Goal: Task Accomplishment & Management: Manage account settings

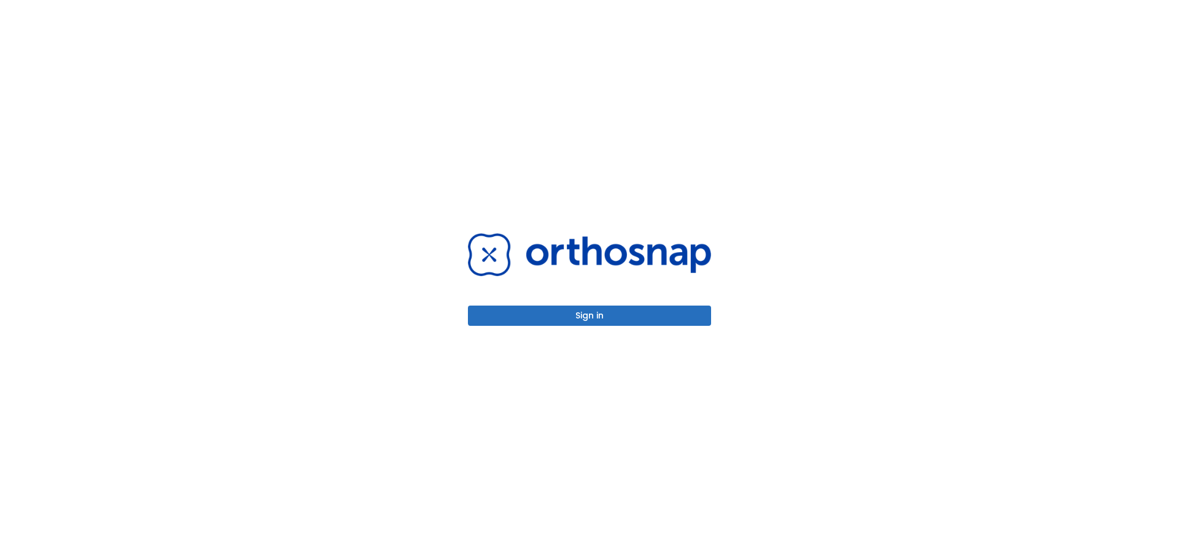
click at [596, 328] on div "Sign in" at bounding box center [589, 279] width 273 height 559
click at [592, 319] on button "Sign in" at bounding box center [589, 316] width 243 height 20
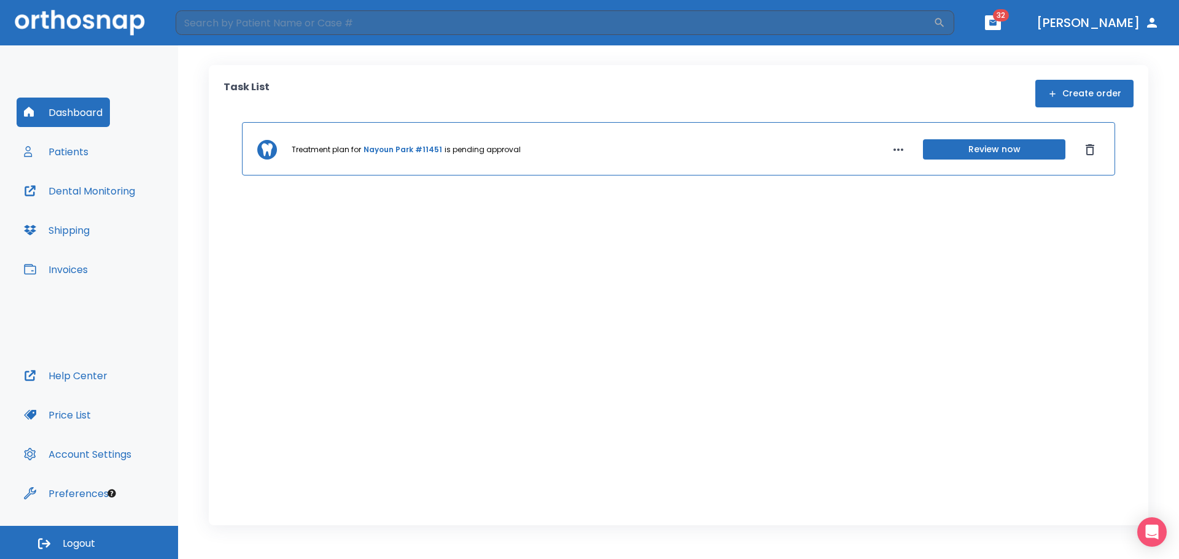
click at [64, 266] on button "Invoices" at bounding box center [56, 269] width 79 height 29
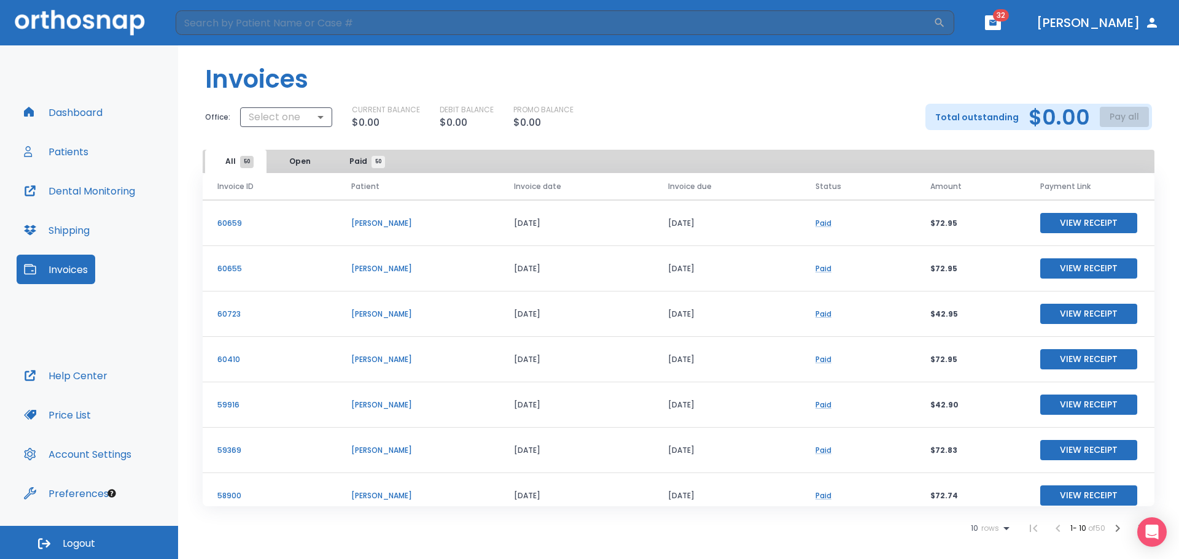
scroll to position [87, 0]
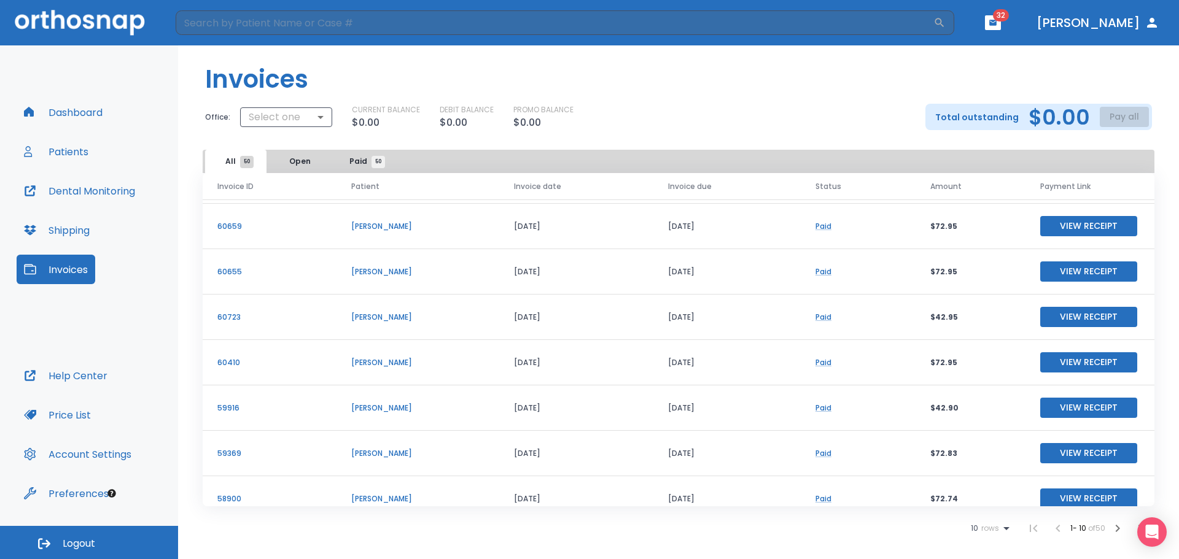
click at [354, 163] on span "Paid 50" at bounding box center [363, 161] width 29 height 11
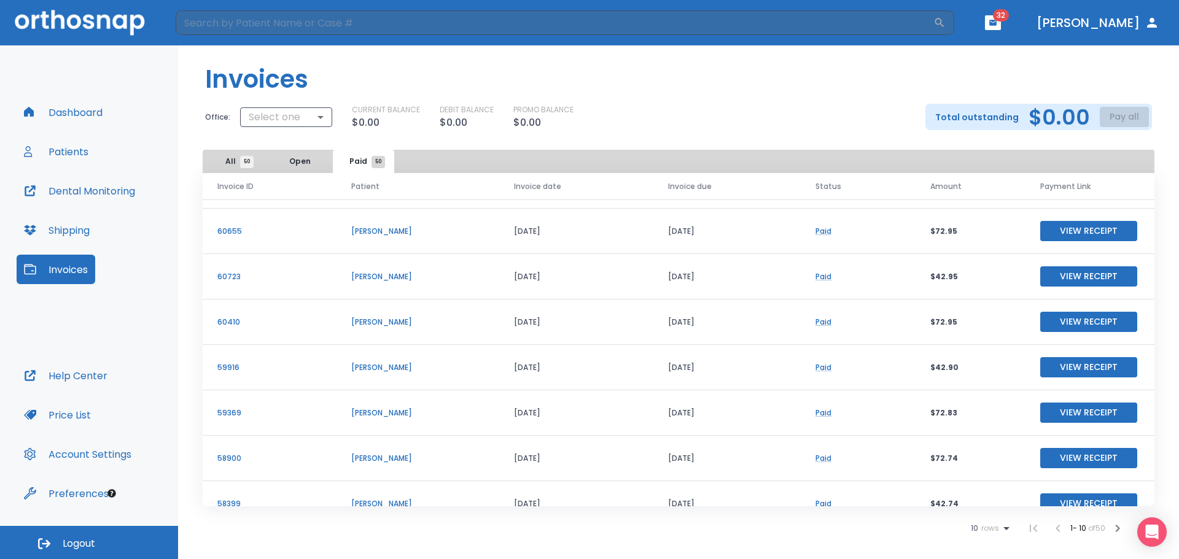
scroll to position [148, 0]
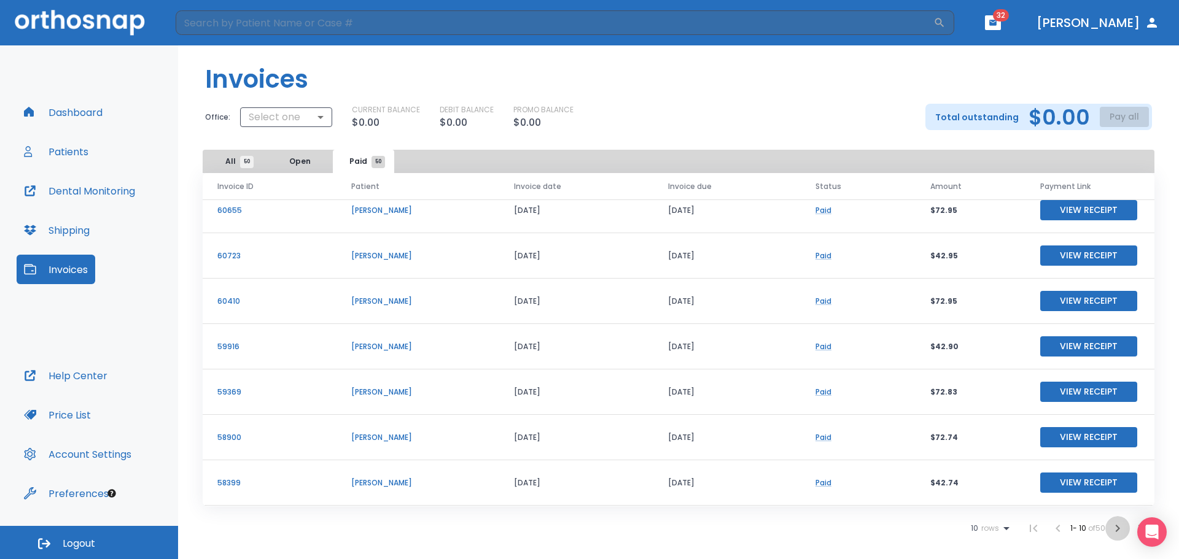
click at [1118, 529] on icon "button" at bounding box center [1117, 528] width 15 height 15
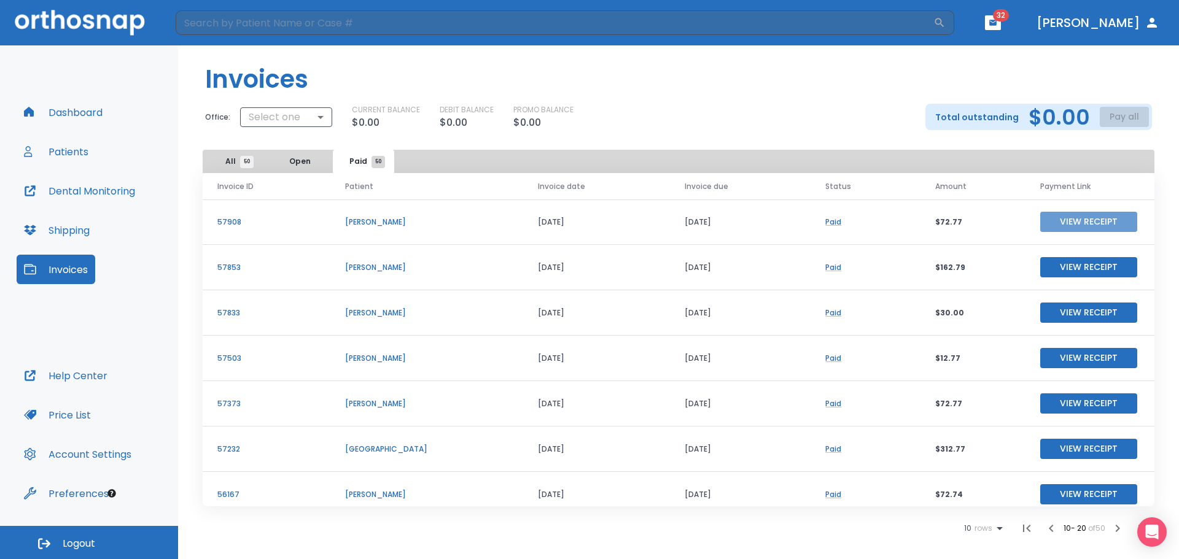
click at [1066, 224] on button "View Receipt" at bounding box center [1088, 222] width 97 height 20
click at [1053, 357] on button "View Receipt" at bounding box center [1088, 358] width 97 height 20
click at [1064, 402] on button "View Receipt" at bounding box center [1088, 404] width 97 height 20
click at [1063, 403] on button "View Receipt" at bounding box center [1088, 404] width 97 height 20
click at [1069, 357] on button "View Receipt" at bounding box center [1088, 358] width 97 height 20
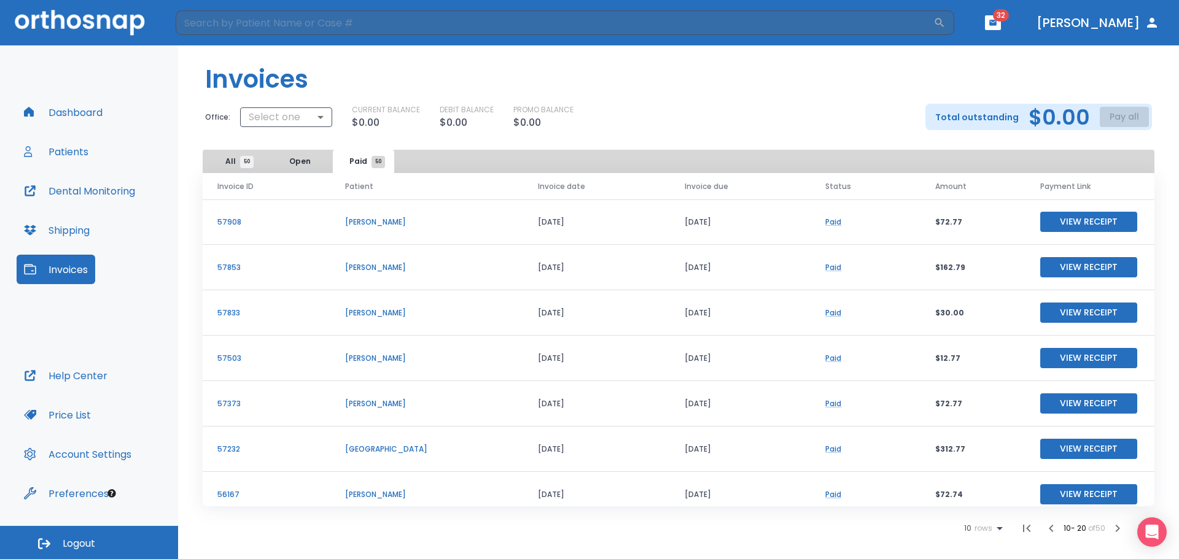
click at [1024, 529] on icon "button" at bounding box center [1026, 528] width 7 height 7
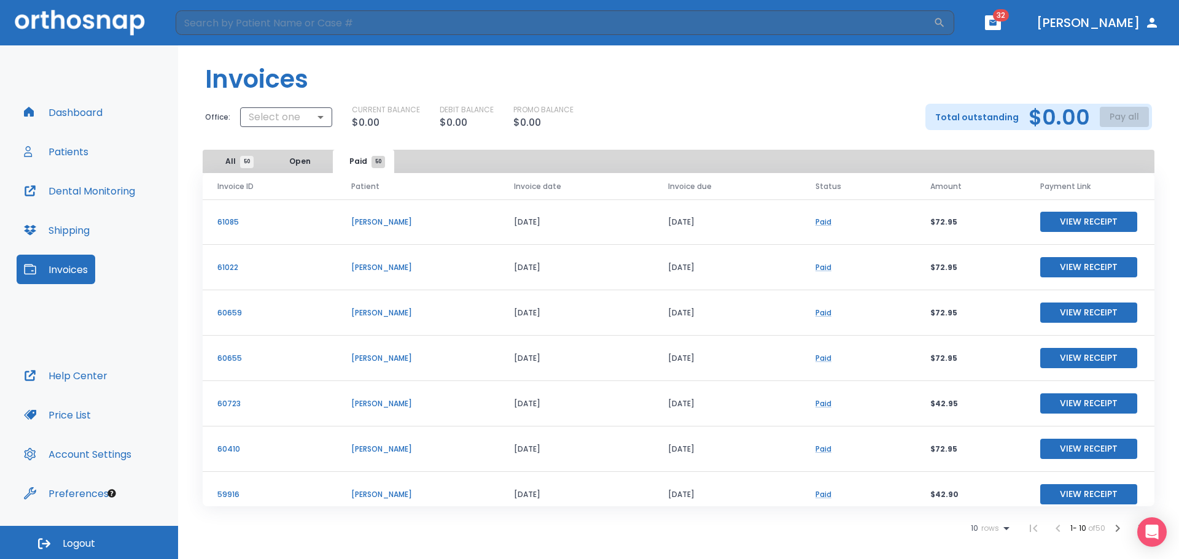
click at [1118, 528] on icon "button" at bounding box center [1118, 528] width 4 height 7
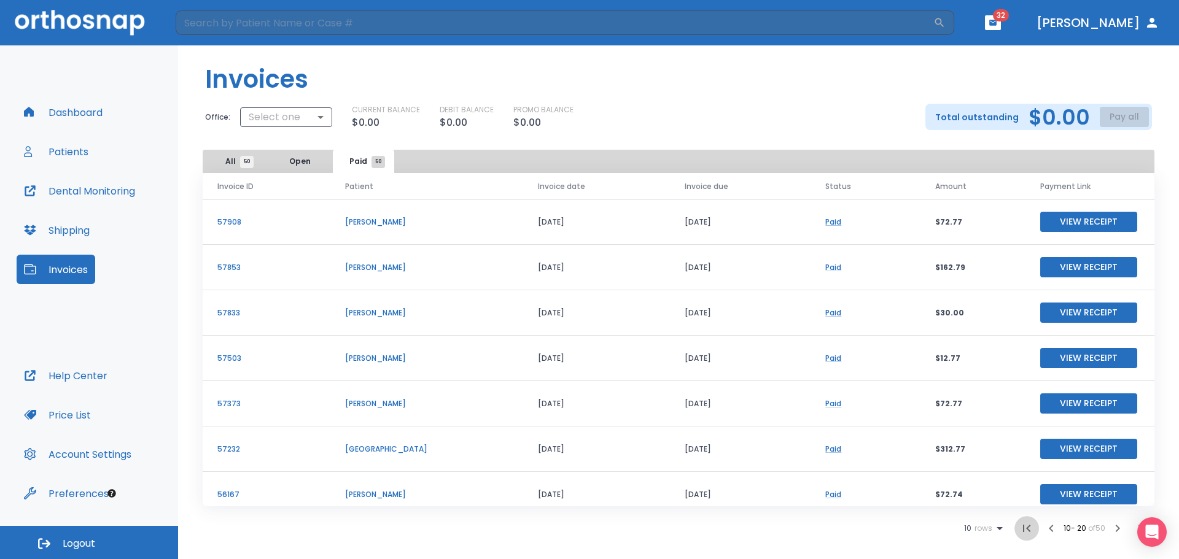
click at [1024, 529] on icon "button" at bounding box center [1026, 528] width 15 height 15
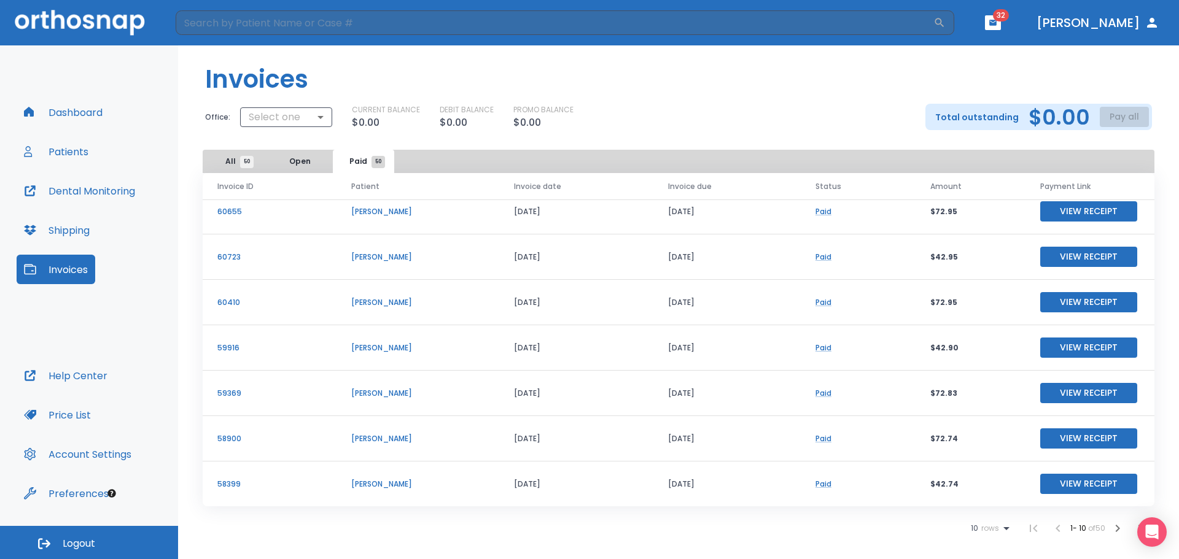
scroll to position [148, 0]
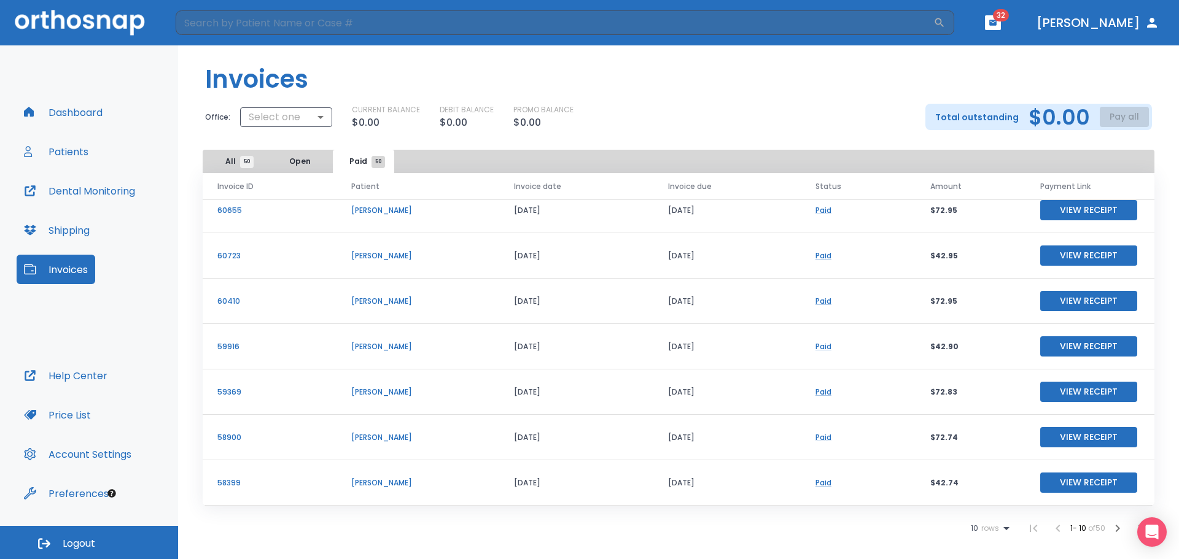
click at [1120, 529] on icon "button" at bounding box center [1118, 528] width 4 height 7
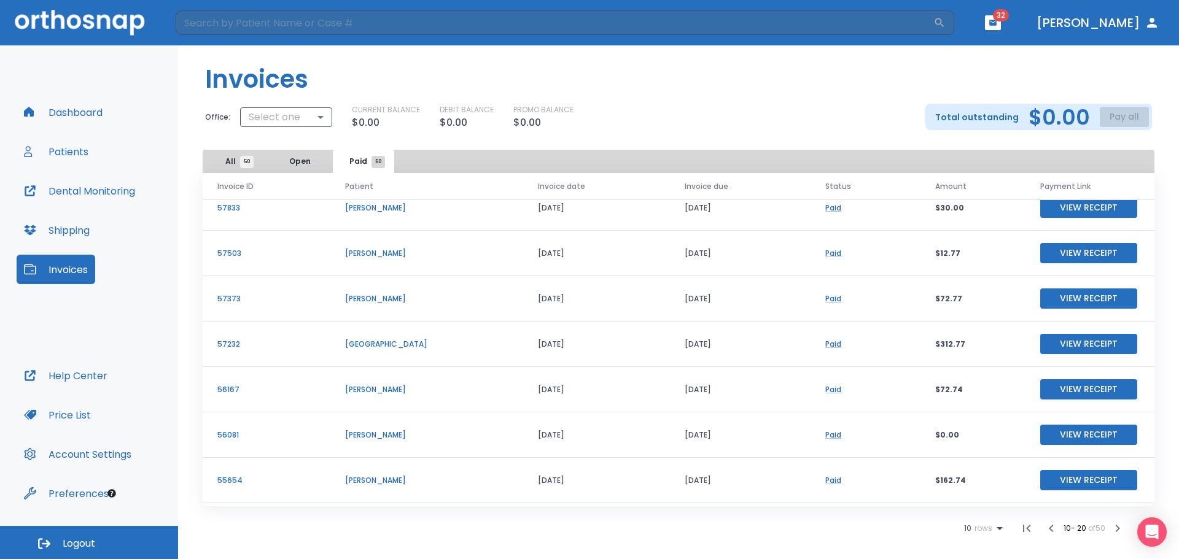
scroll to position [148, 0]
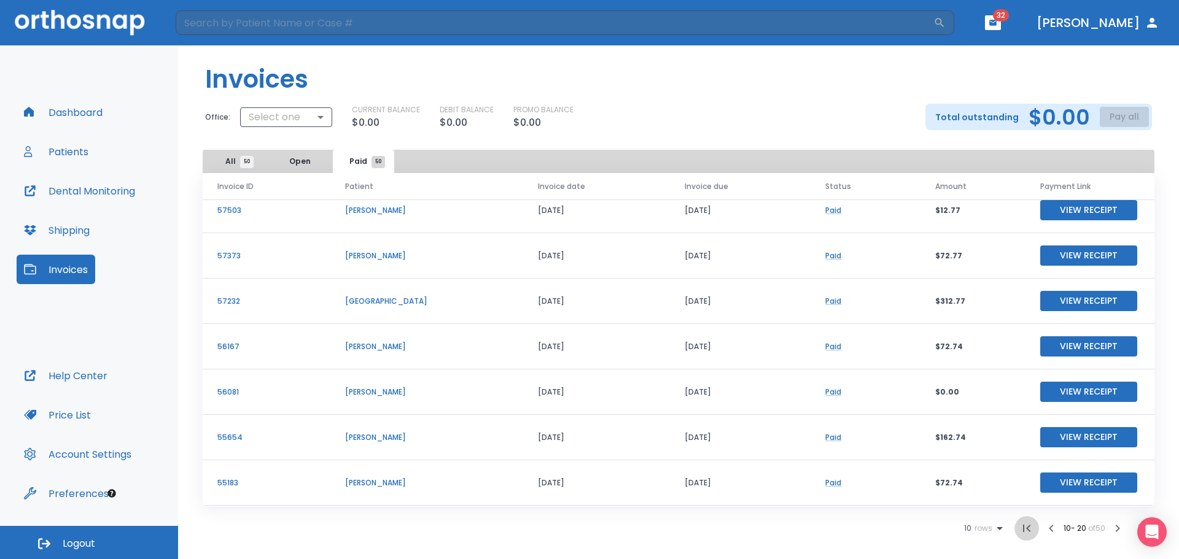
click at [1026, 532] on icon "button" at bounding box center [1026, 528] width 15 height 15
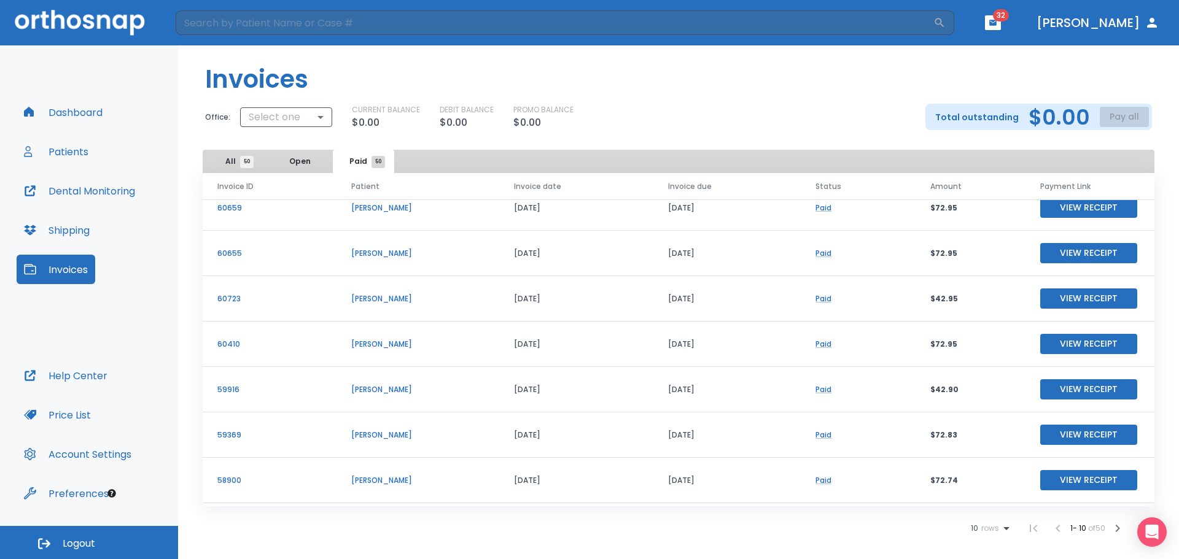
scroll to position [148, 0]
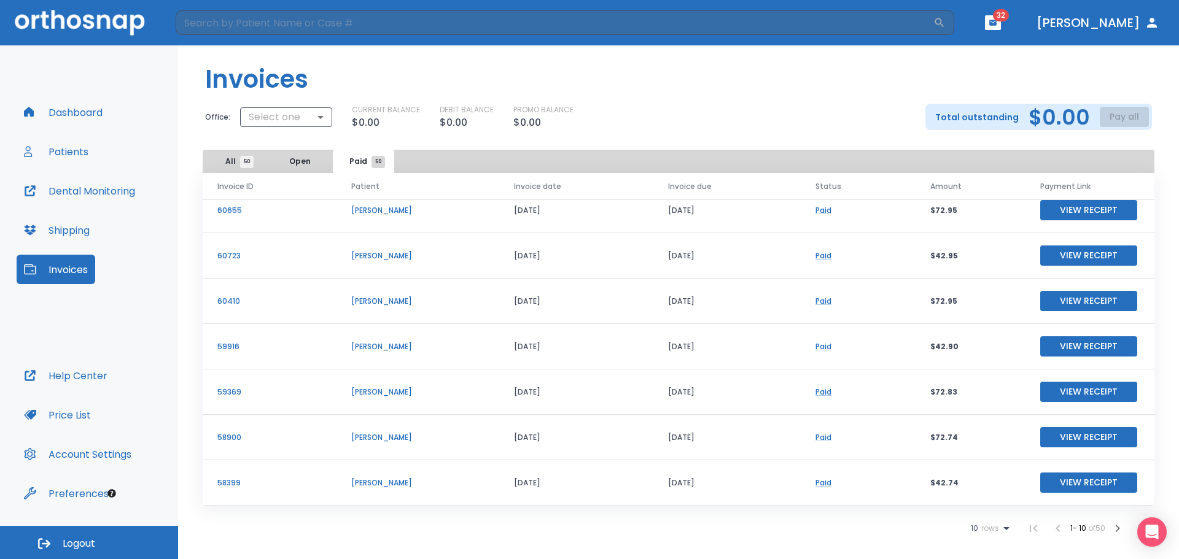
click at [1115, 528] on icon "button" at bounding box center [1117, 528] width 15 height 15
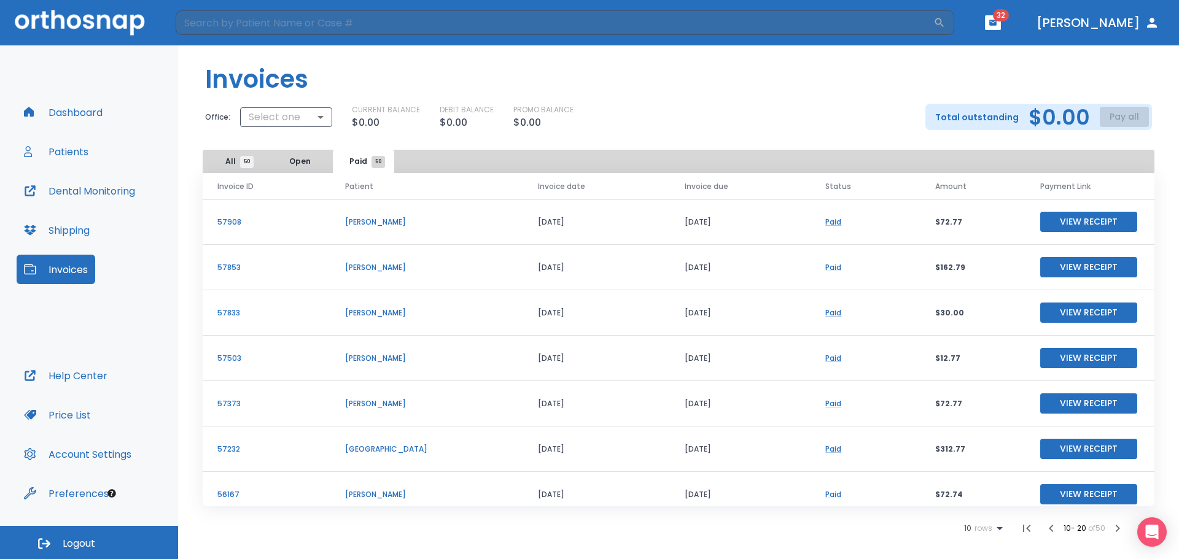
click at [1044, 526] on icon "button" at bounding box center [1051, 528] width 15 height 15
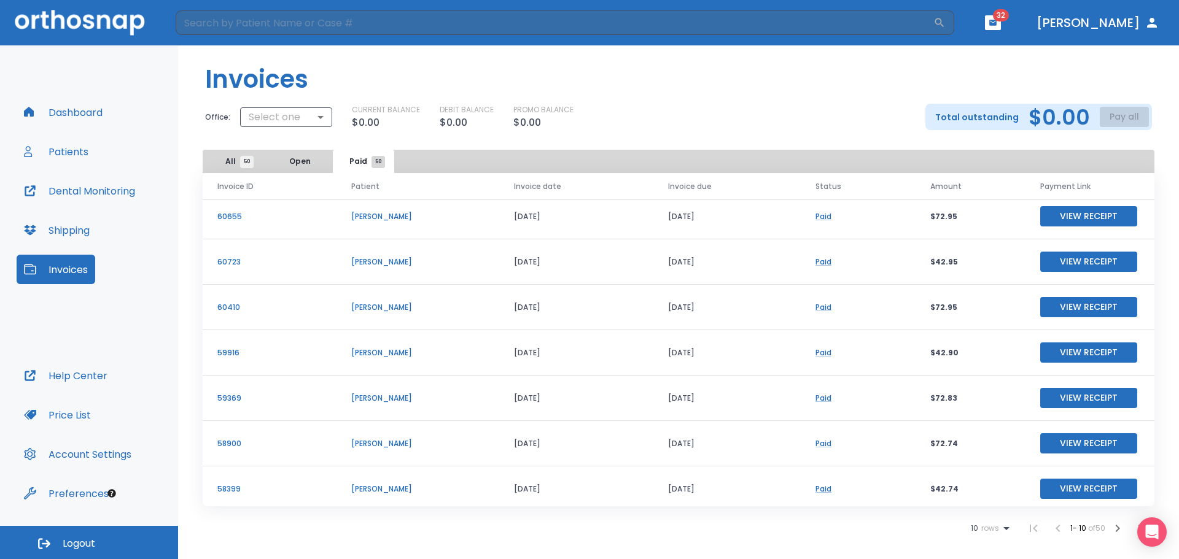
scroll to position [148, 0]
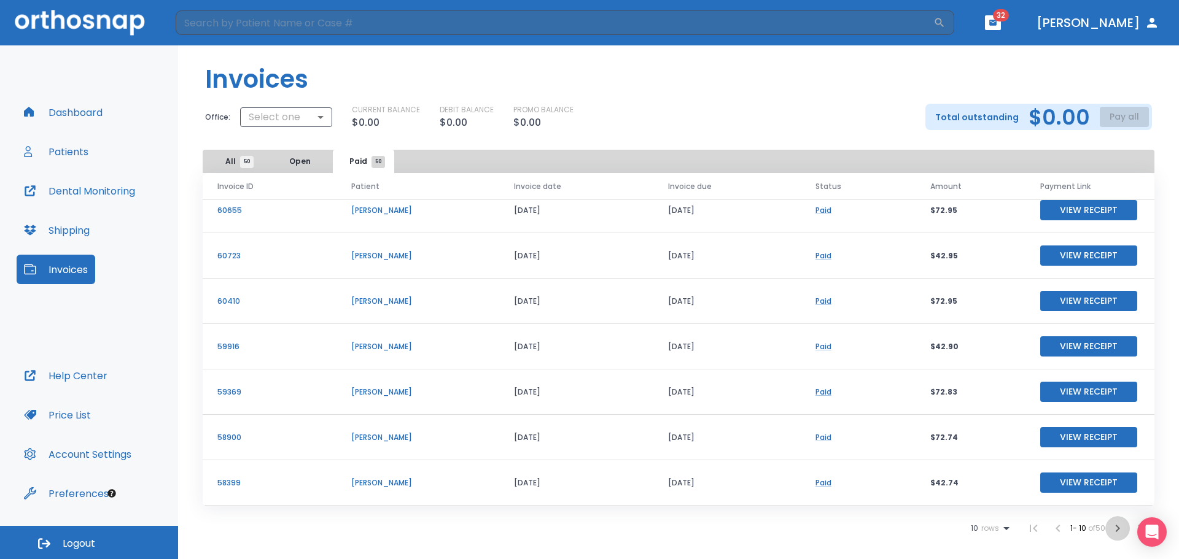
click at [1121, 529] on icon "button" at bounding box center [1117, 528] width 15 height 15
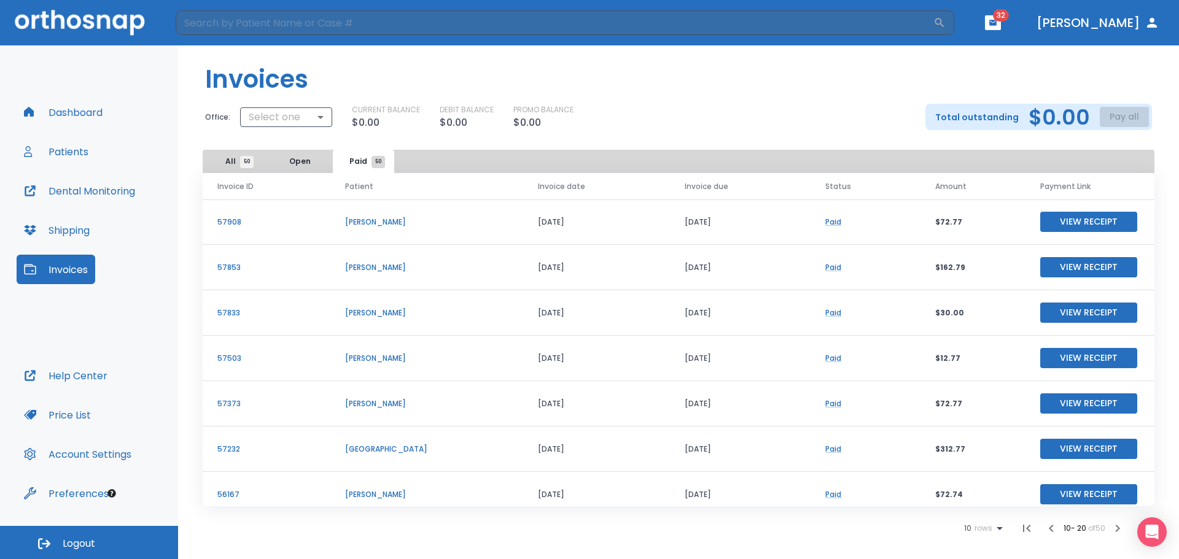
click at [1063, 359] on button "View Receipt" at bounding box center [1088, 358] width 97 height 20
click at [1067, 313] on button "View Receipt" at bounding box center [1088, 313] width 97 height 20
click at [1086, 270] on button "View Receipt" at bounding box center [1088, 267] width 97 height 20
click at [1077, 220] on button "View Receipt" at bounding box center [1088, 222] width 97 height 20
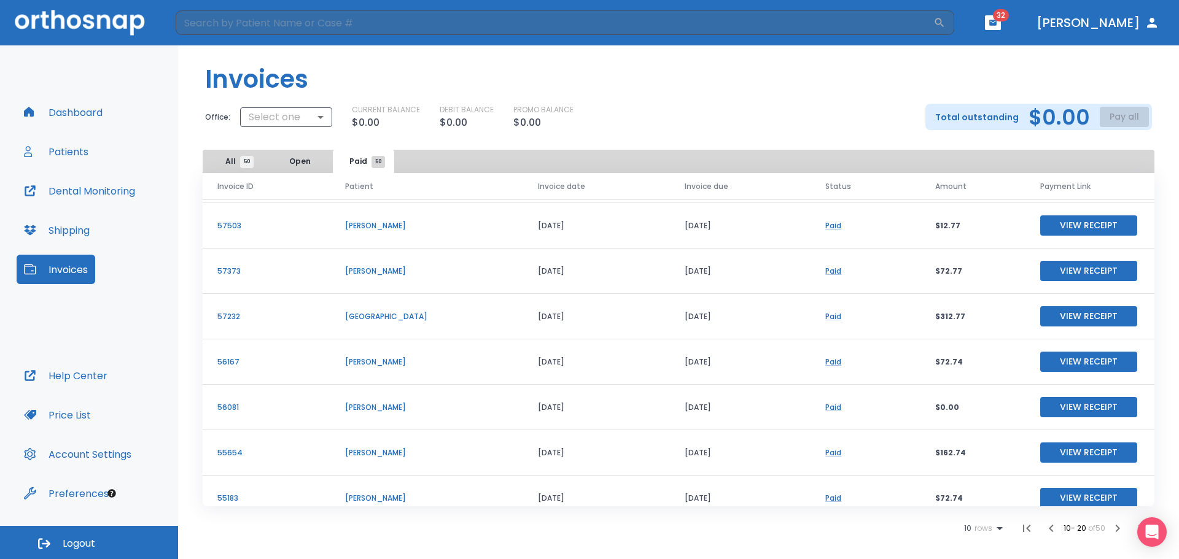
scroll to position [148, 0]
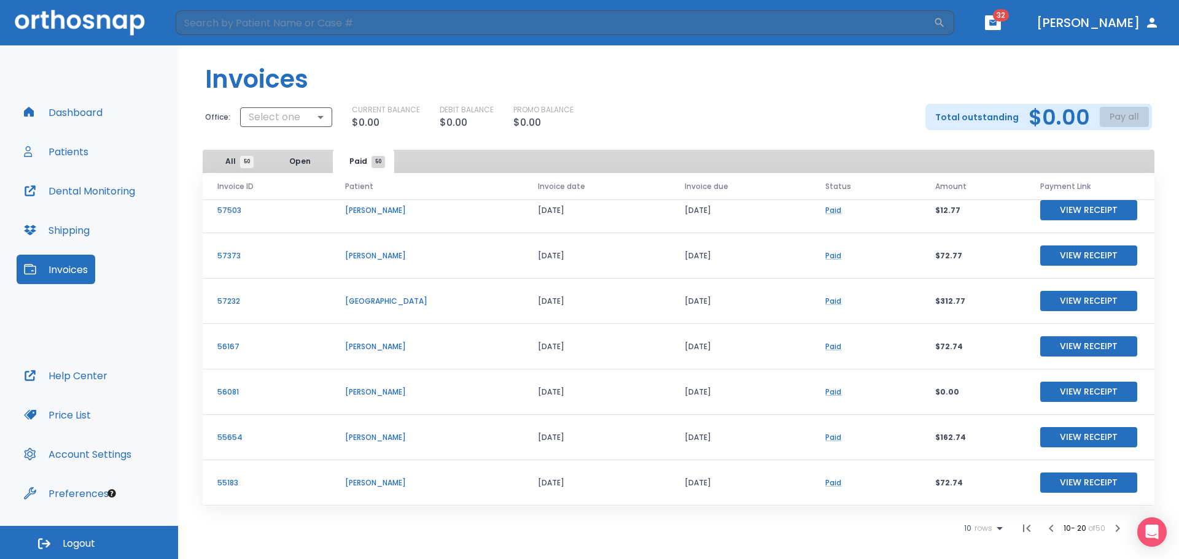
click at [1050, 528] on icon "button" at bounding box center [1051, 528] width 15 height 15
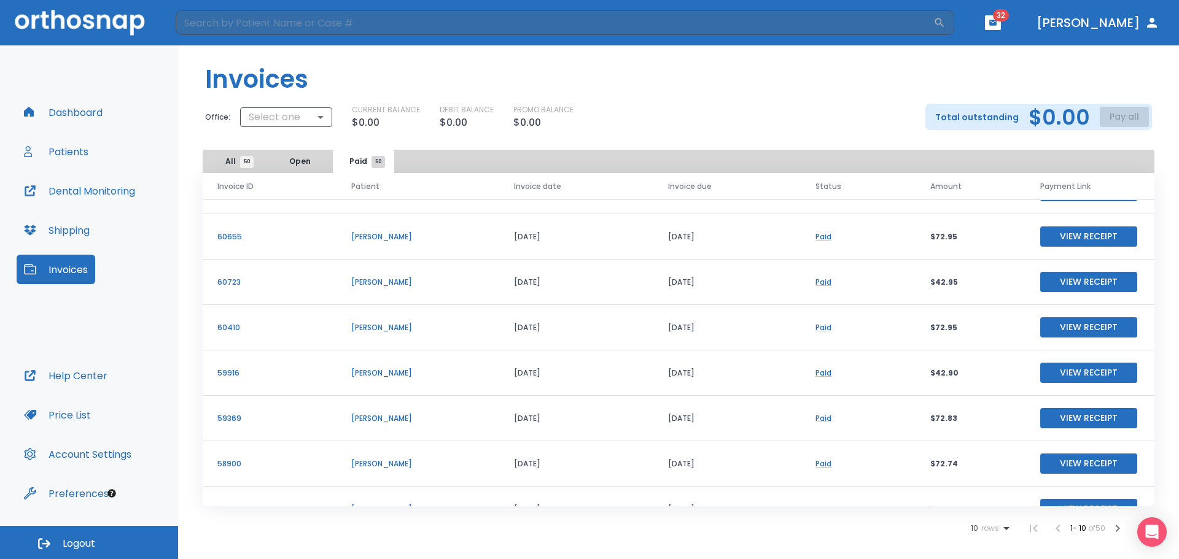
scroll to position [148, 0]
